Goal: Task Accomplishment & Management: Use online tool/utility

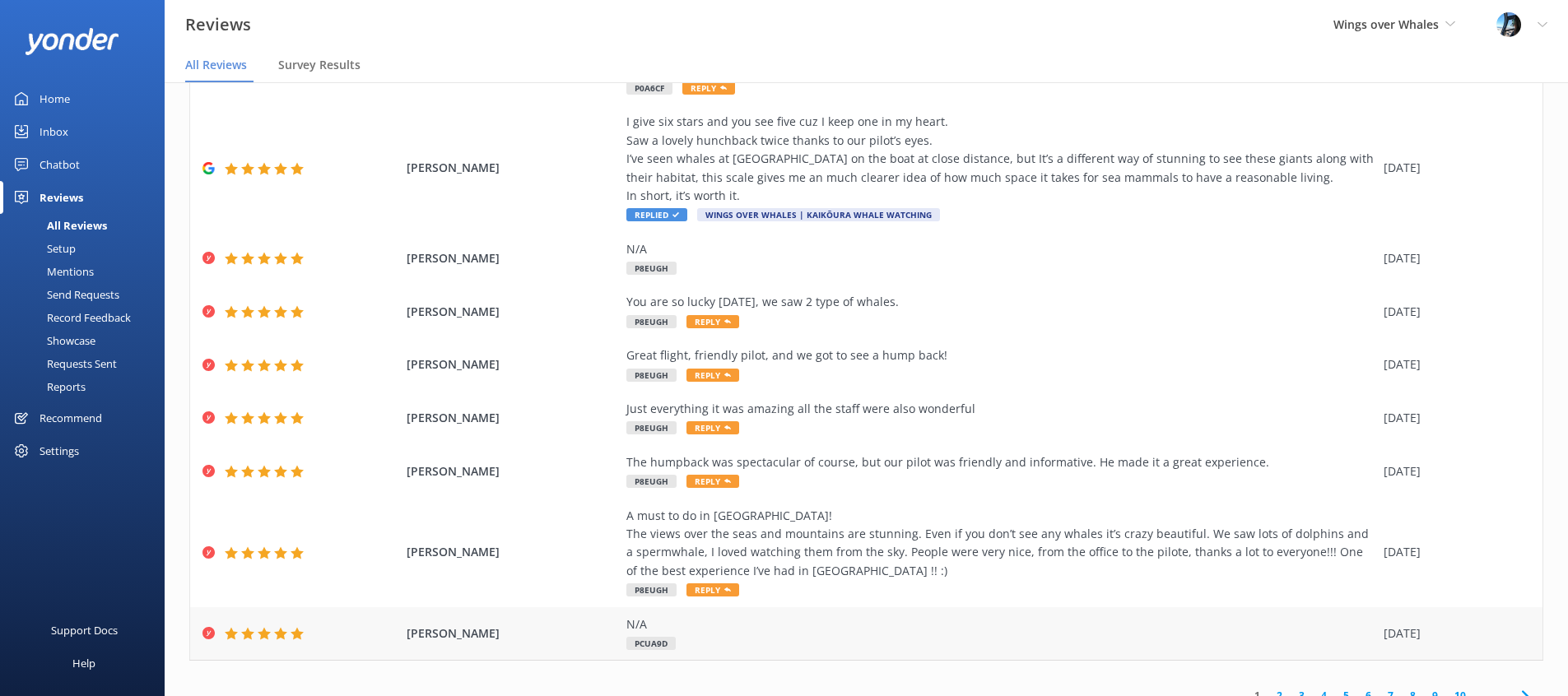
scroll to position [217, 0]
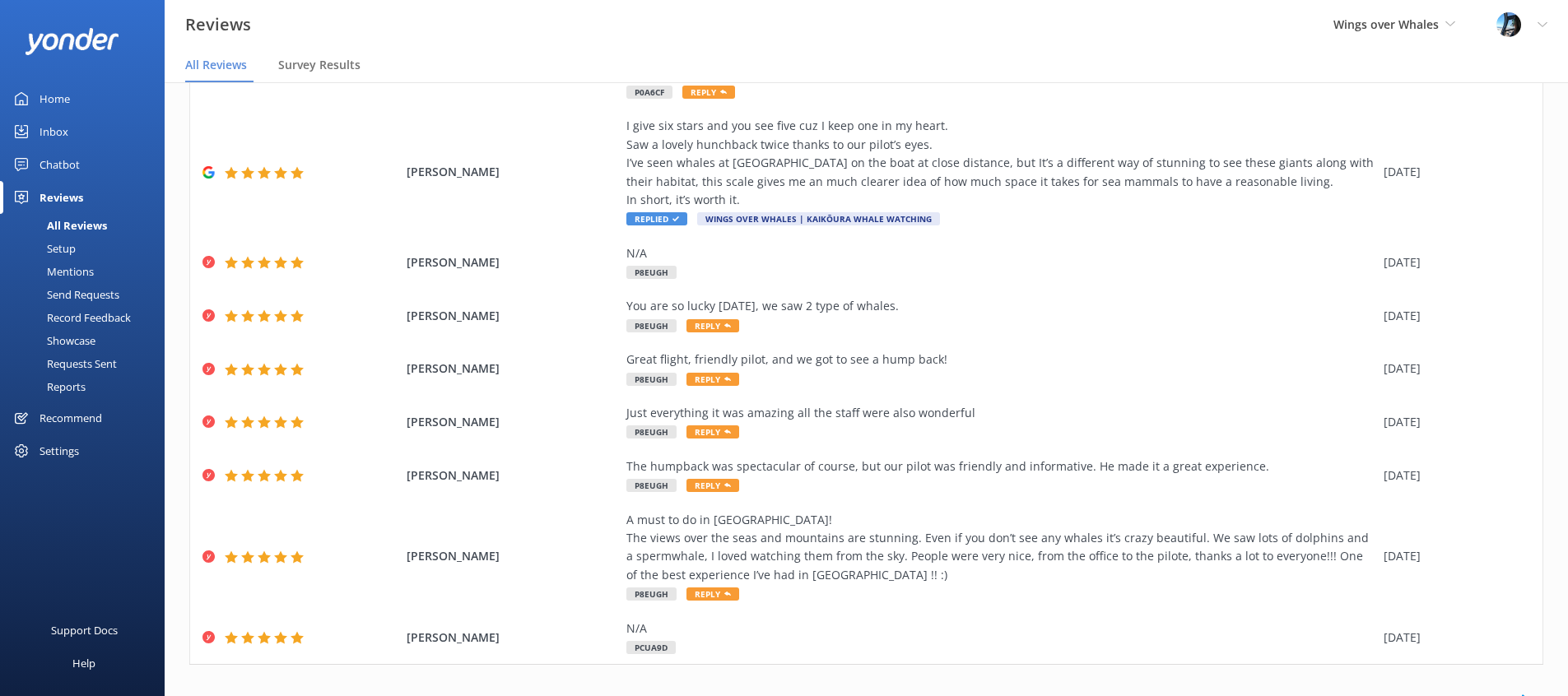
click at [1276, 693] on link "2" at bounding box center [1279, 700] width 22 height 15
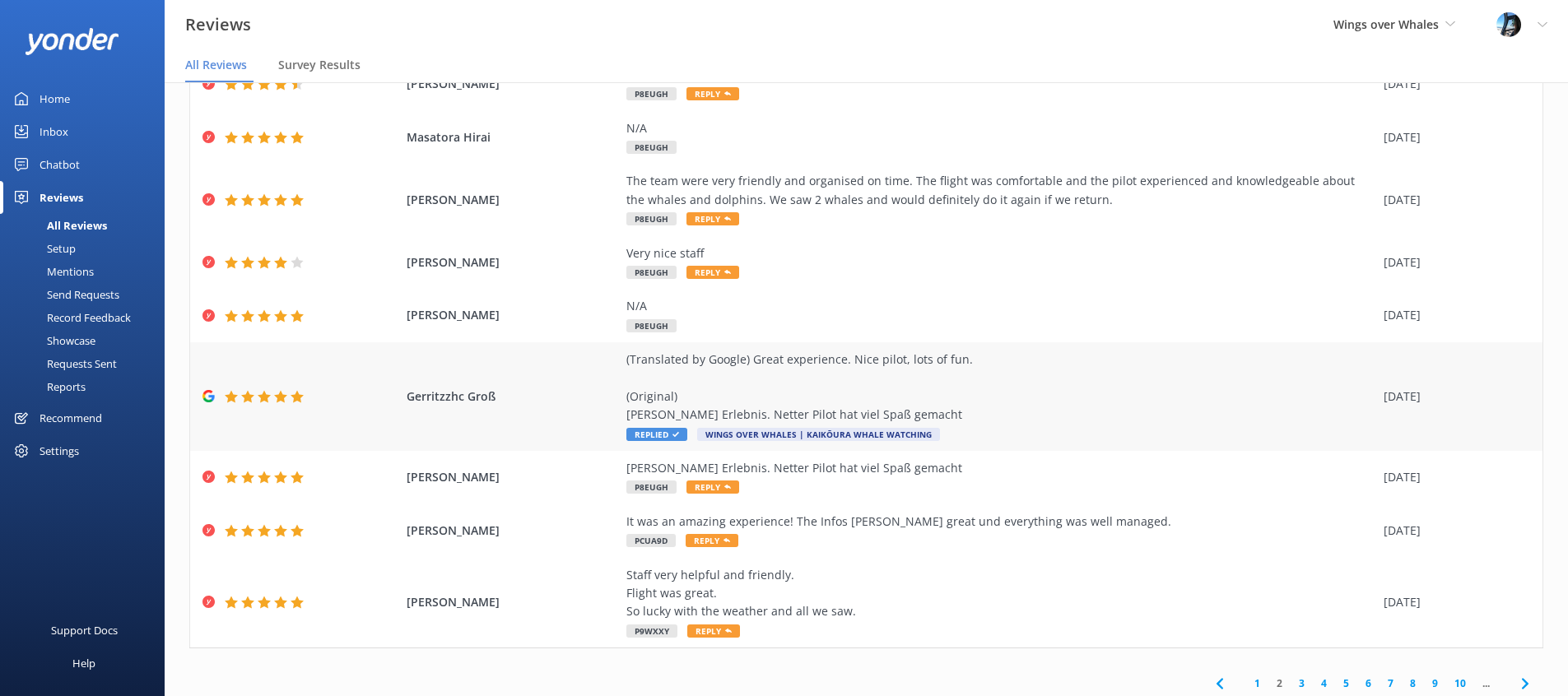
scroll to position [184, 0]
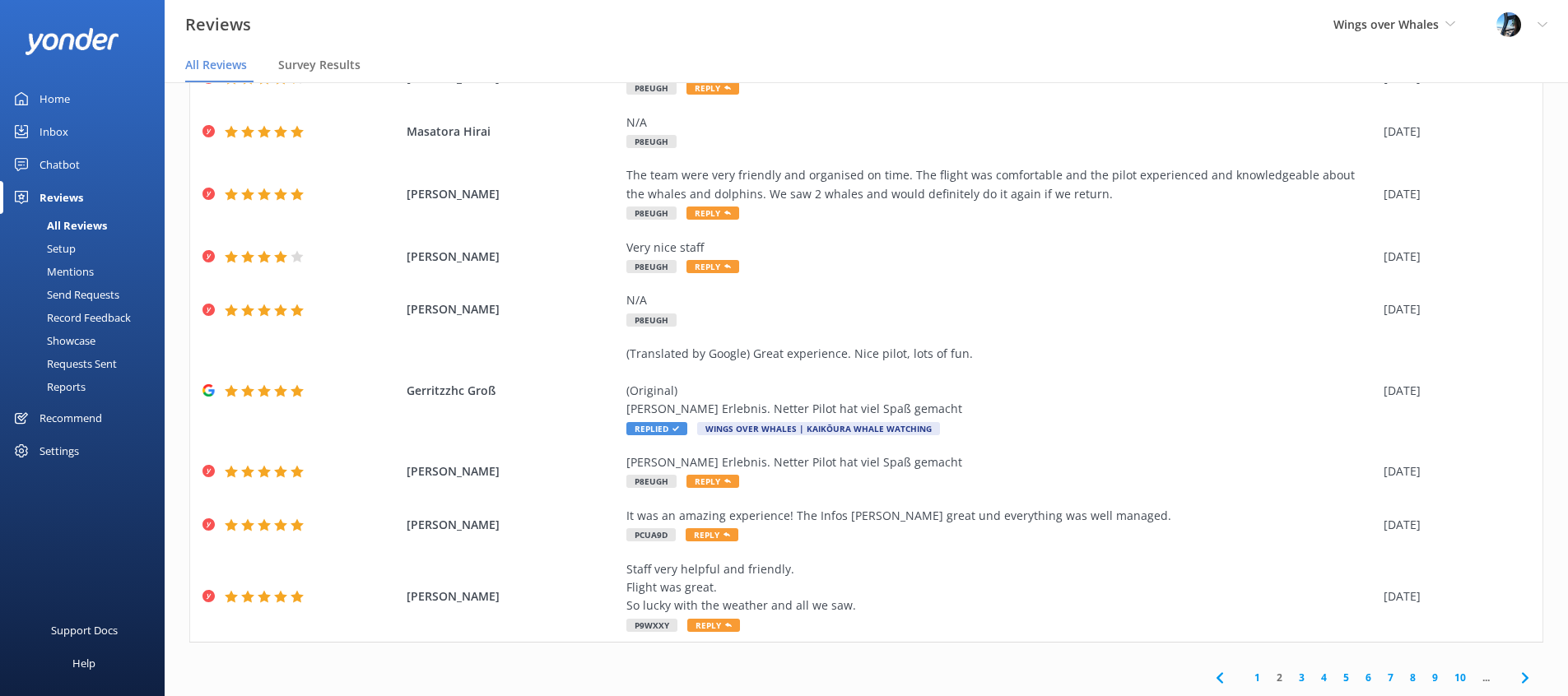
click at [1305, 677] on link "3" at bounding box center [1301, 677] width 22 height 15
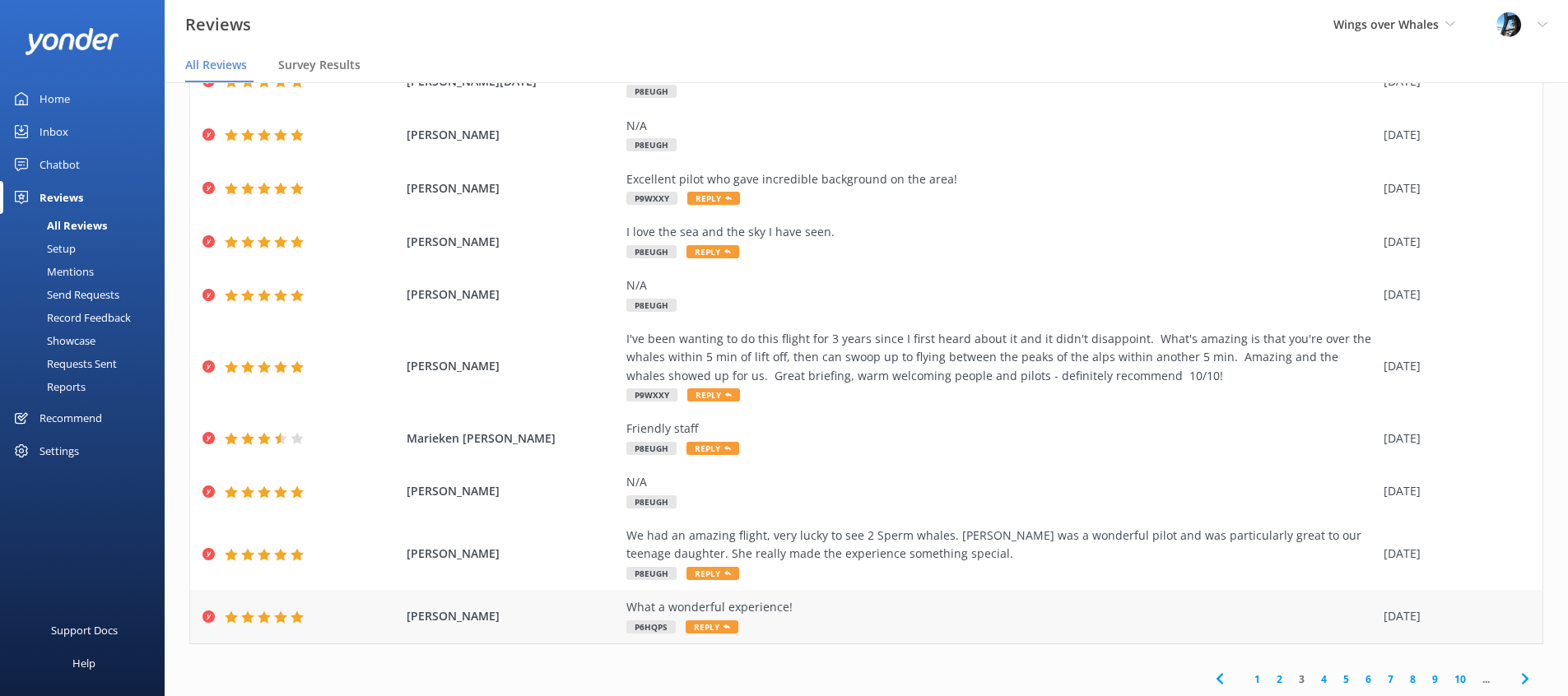
scroll to position [129, 0]
click at [1320, 676] on link "4" at bounding box center [1324, 677] width 22 height 15
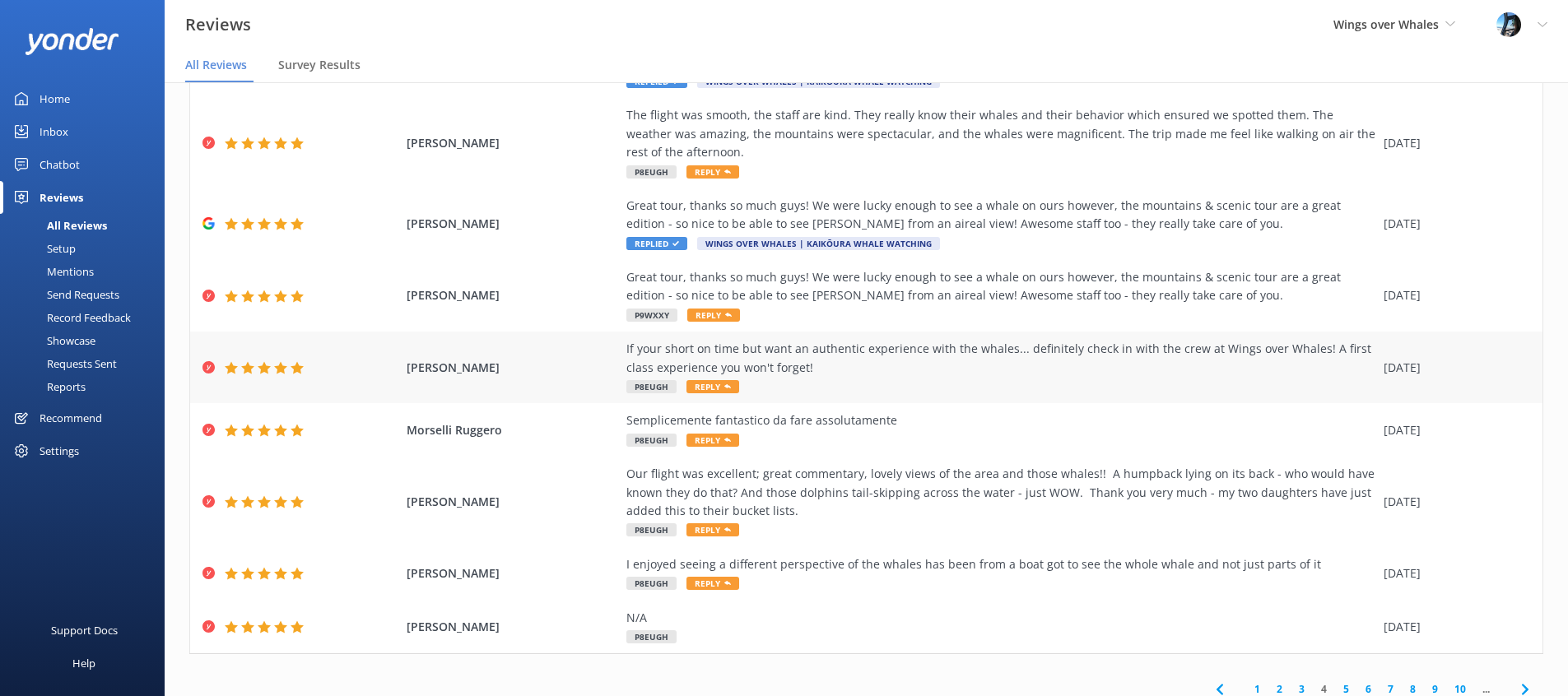
scroll to position [240, 0]
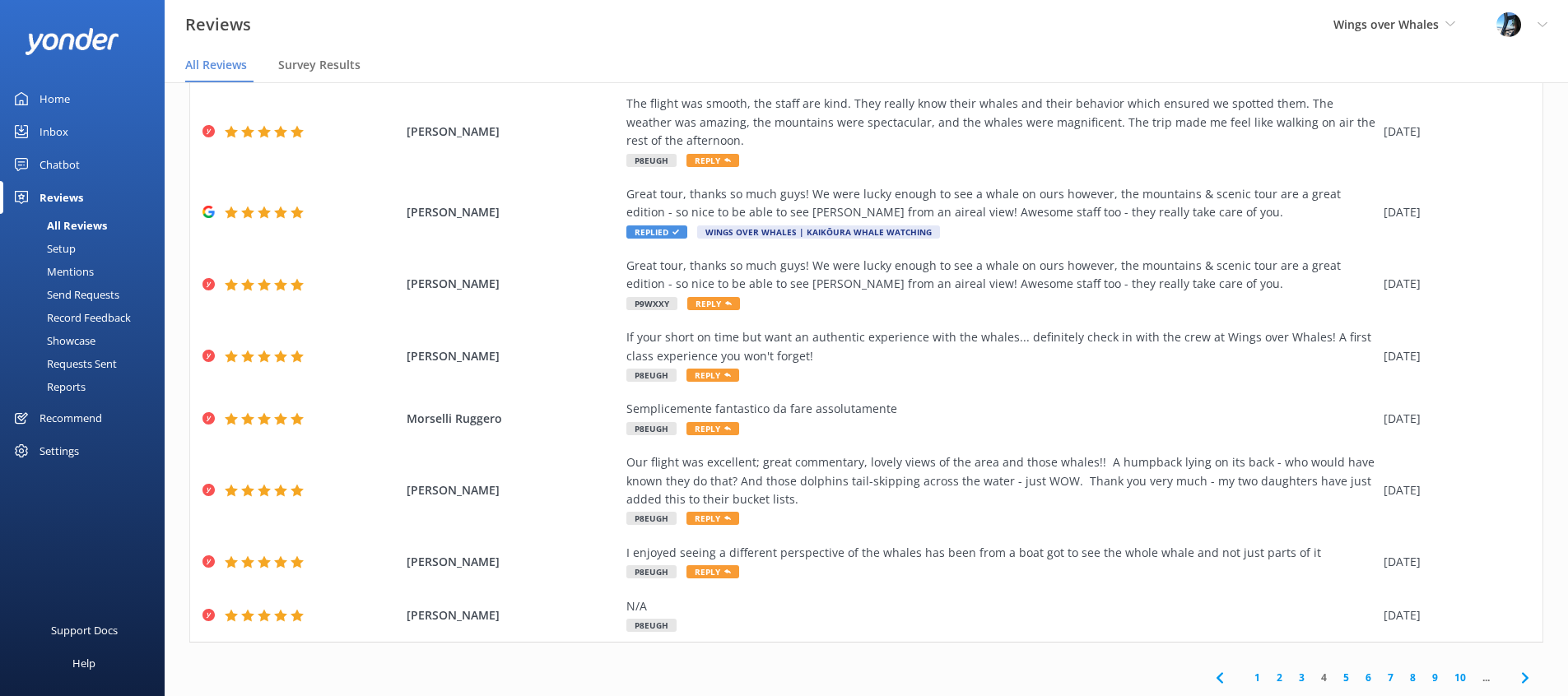
click at [1342, 677] on link "5" at bounding box center [1346, 677] width 22 height 15
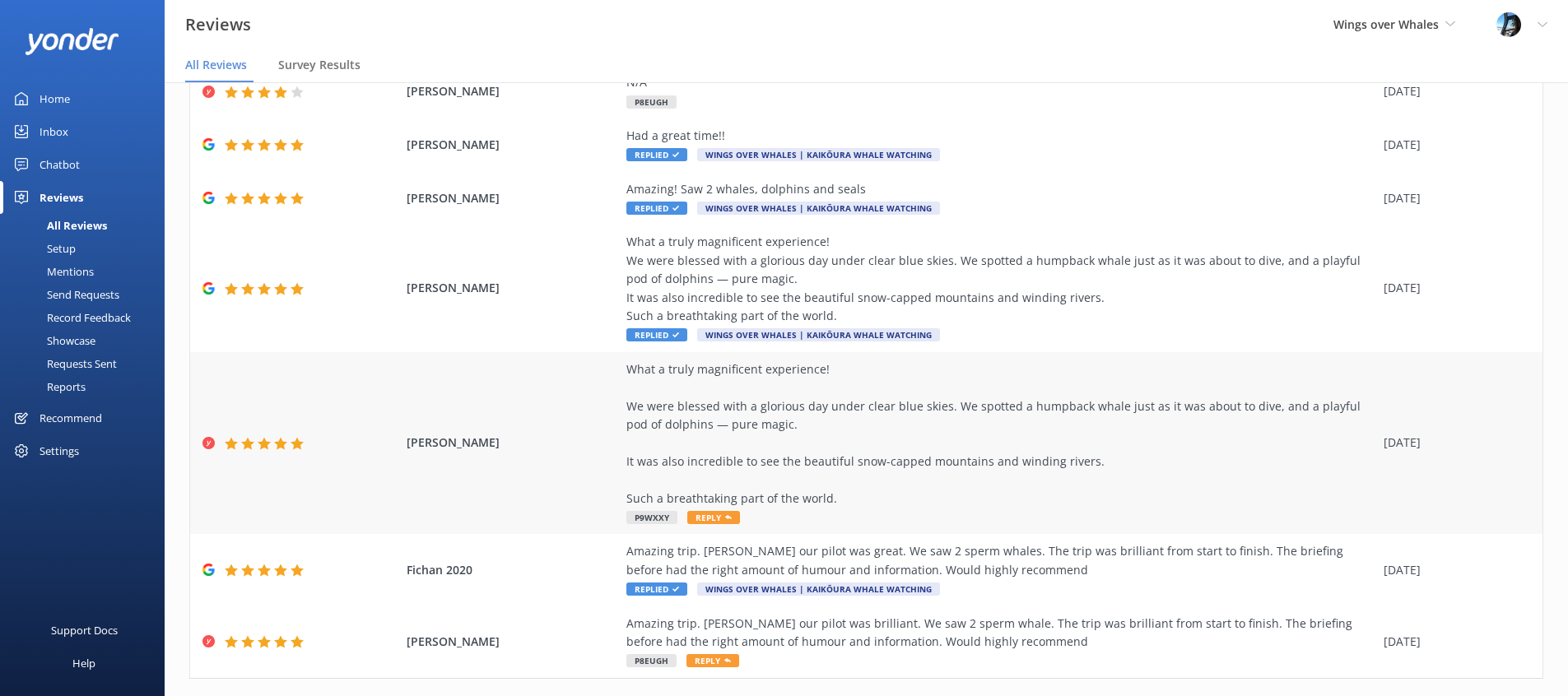
scroll to position [351, 0]
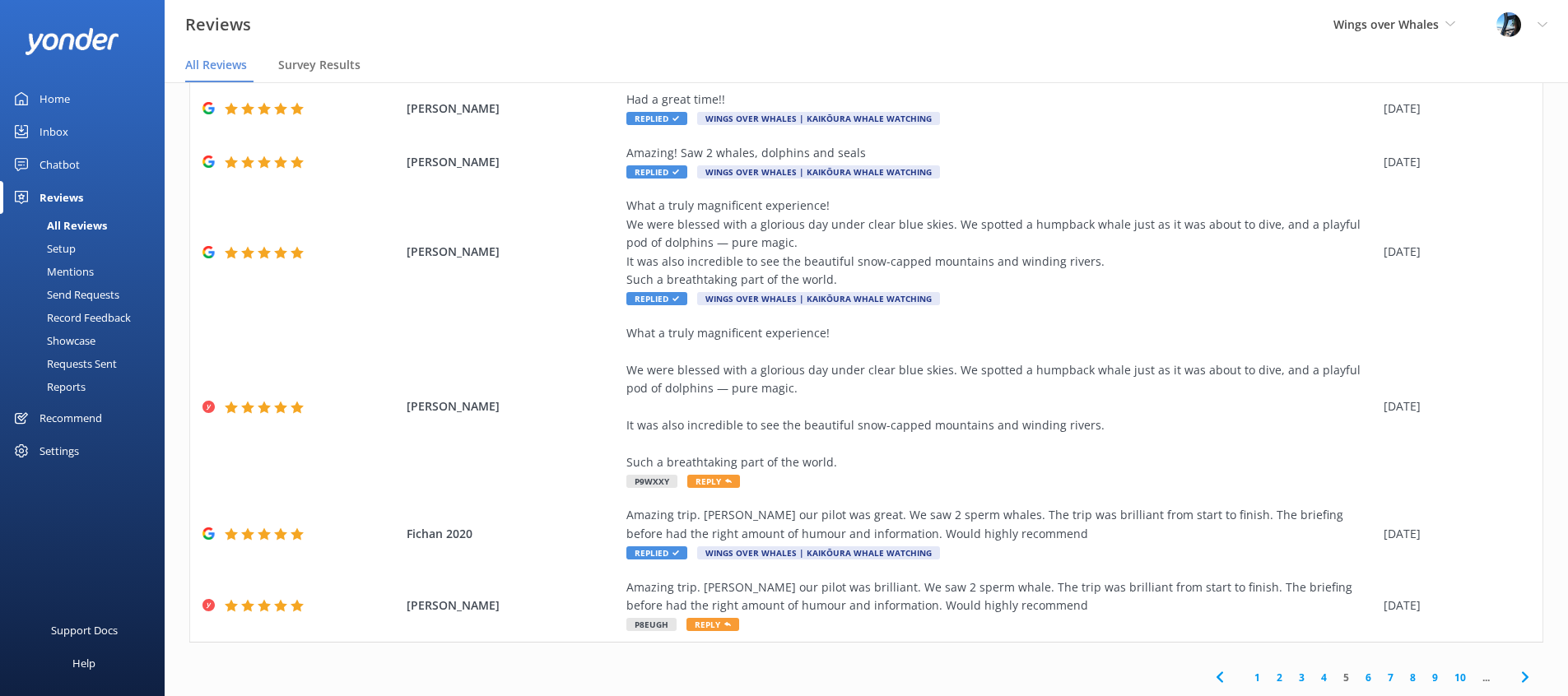
click at [1255, 678] on link "1" at bounding box center [1257, 677] width 22 height 15
